Goal: Navigation & Orientation: Go to known website

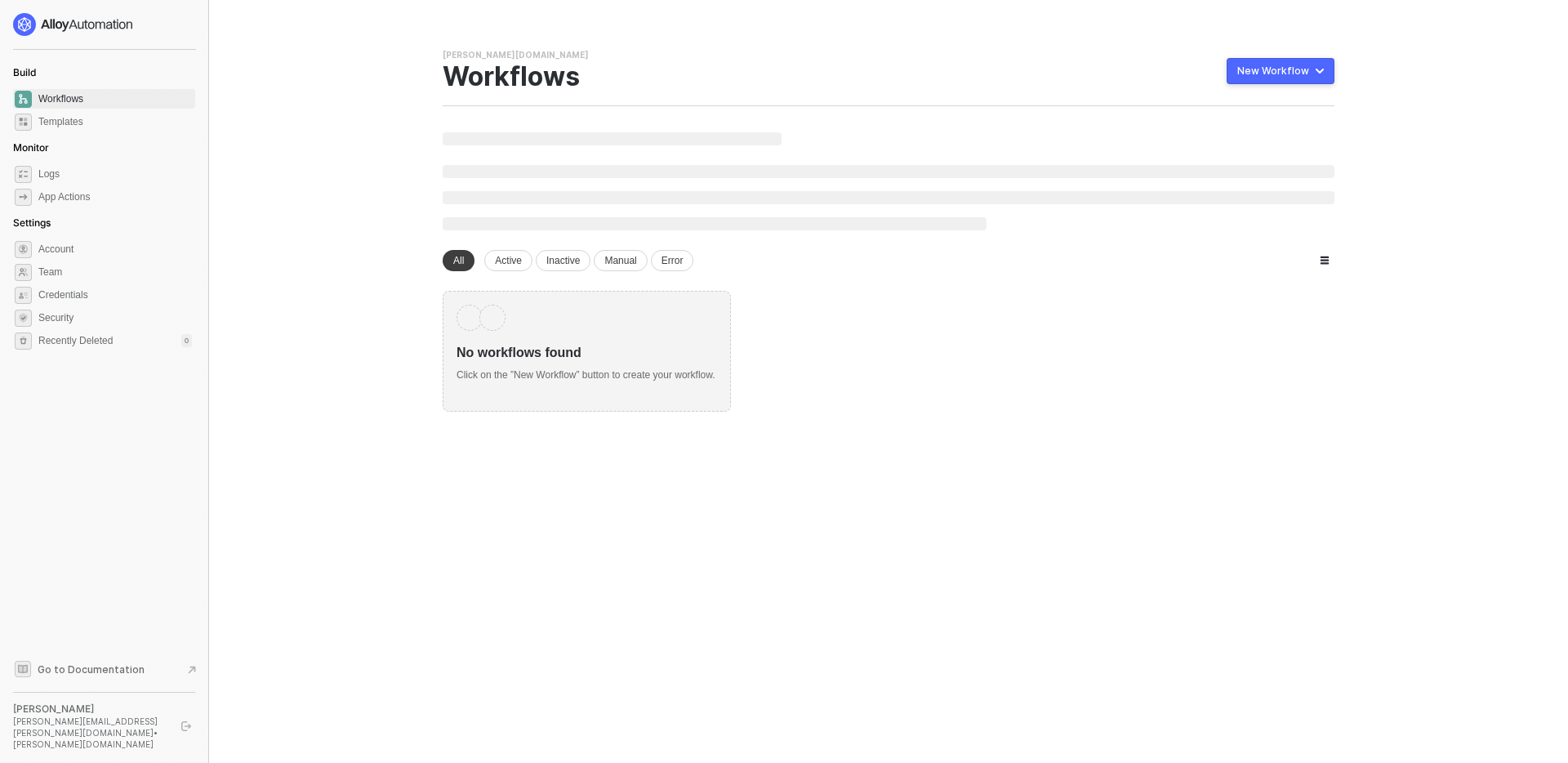
click at [194, 733] on button "button" at bounding box center [186, 726] width 20 height 20
